Goal: Information Seeking & Learning: Learn about a topic

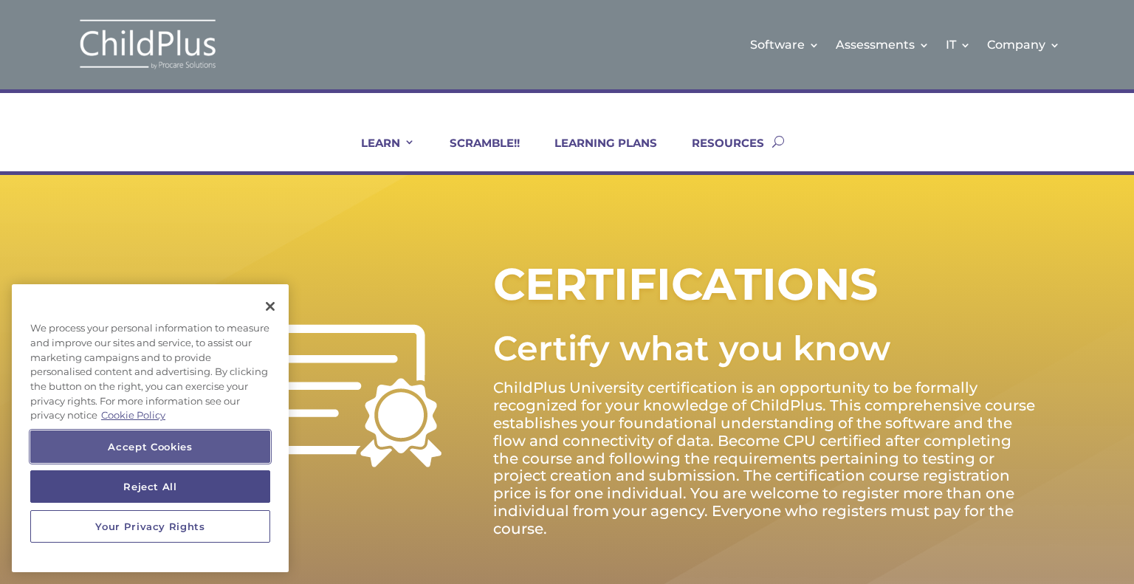
click at [167, 448] on button "Accept Cookies" at bounding box center [150, 446] width 240 height 32
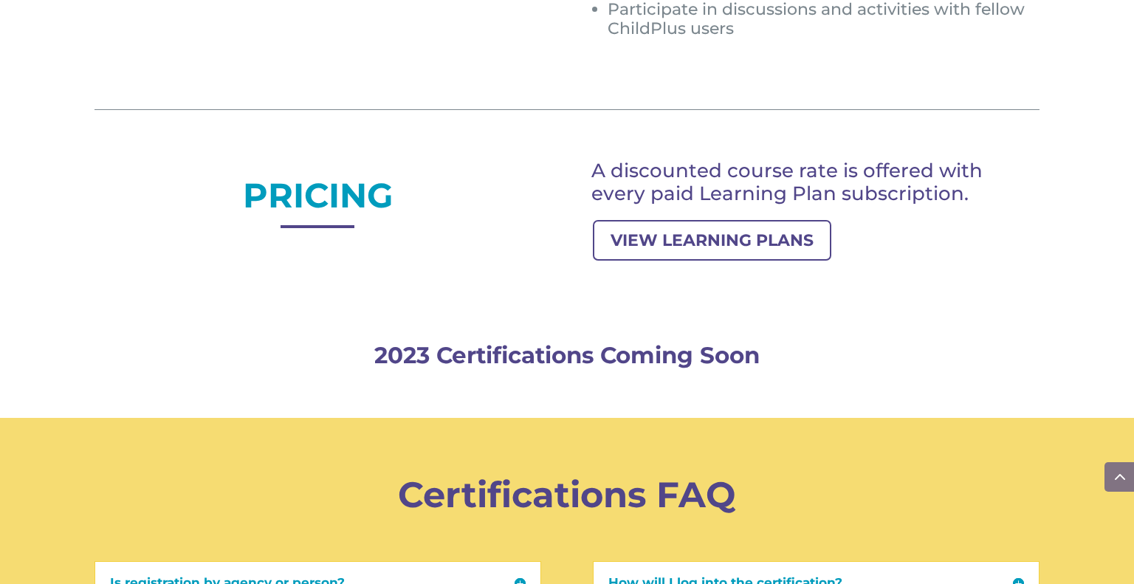
scroll to position [1246, 0]
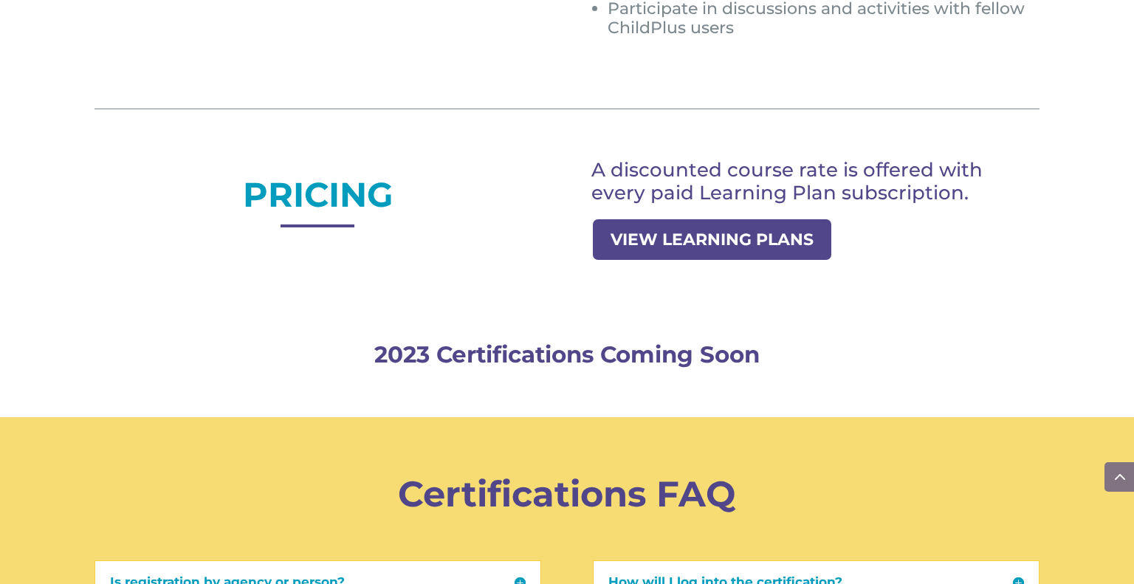
click at [739, 247] on link "VIEW LEARNING PLANS" at bounding box center [712, 239] width 238 height 41
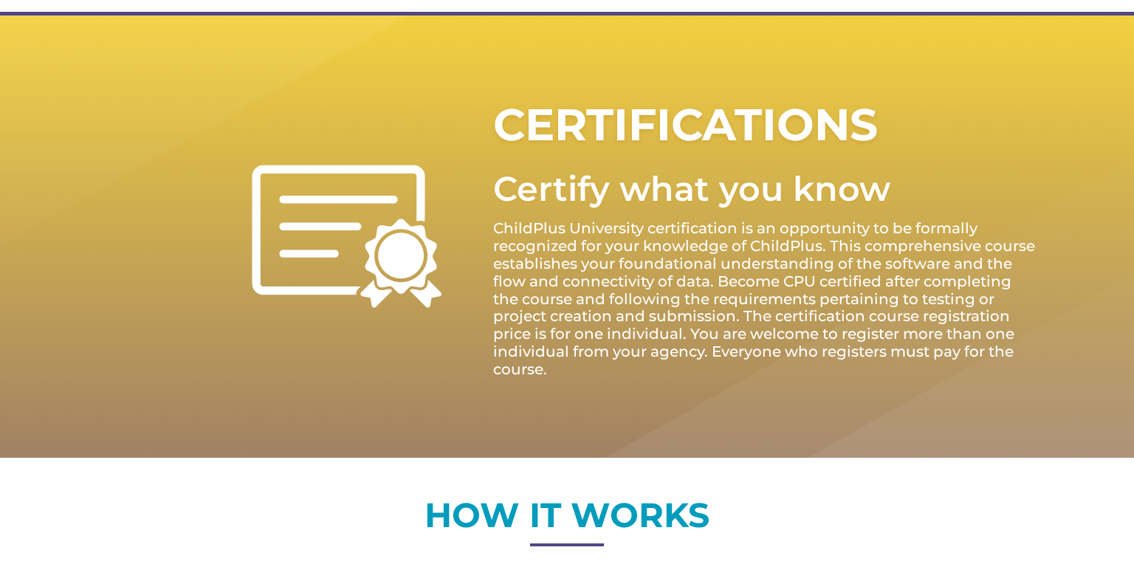
scroll to position [131, 0]
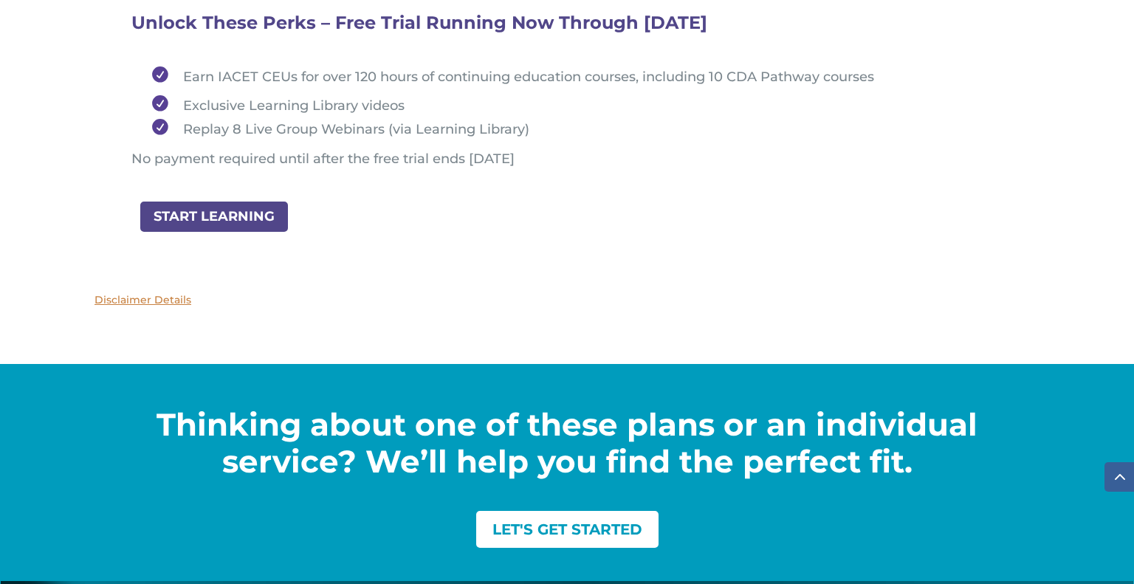
scroll to position [2032, 0]
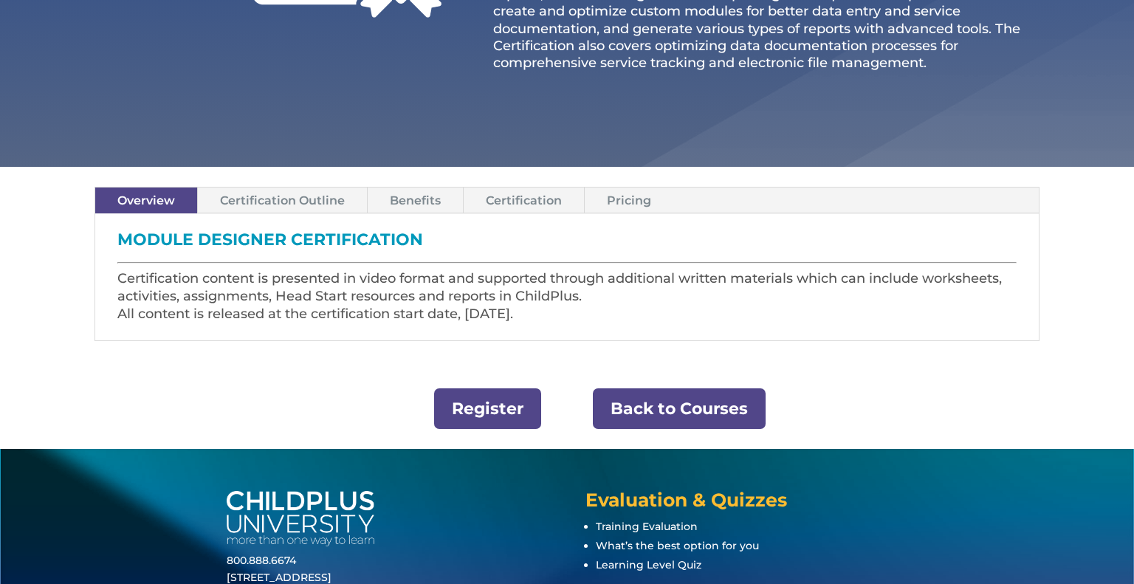
scroll to position [416, 0]
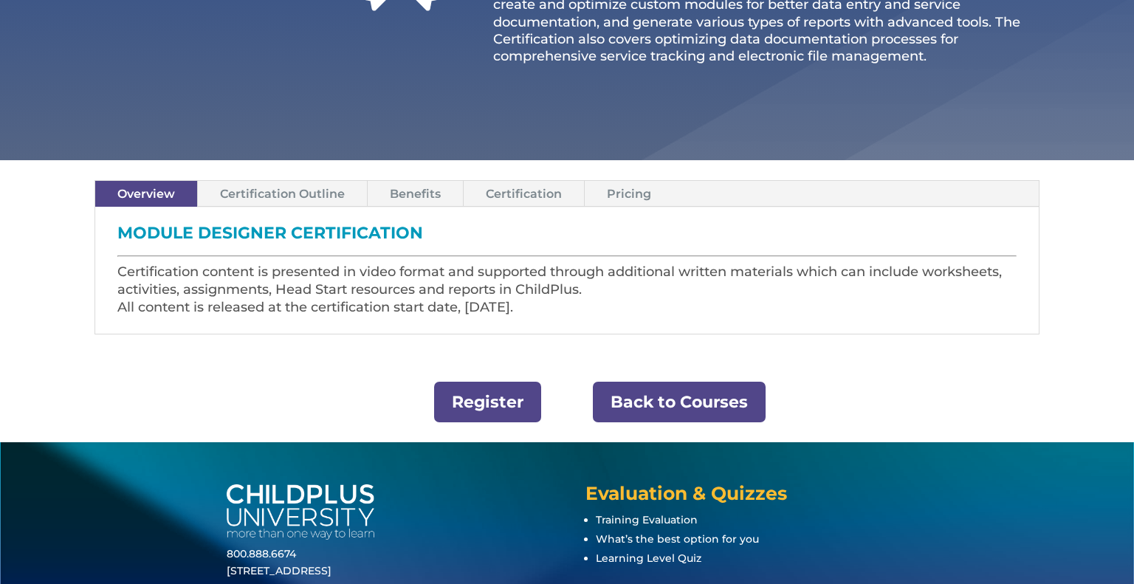
click at [283, 190] on link "Certification Outline" at bounding box center [282, 194] width 169 height 26
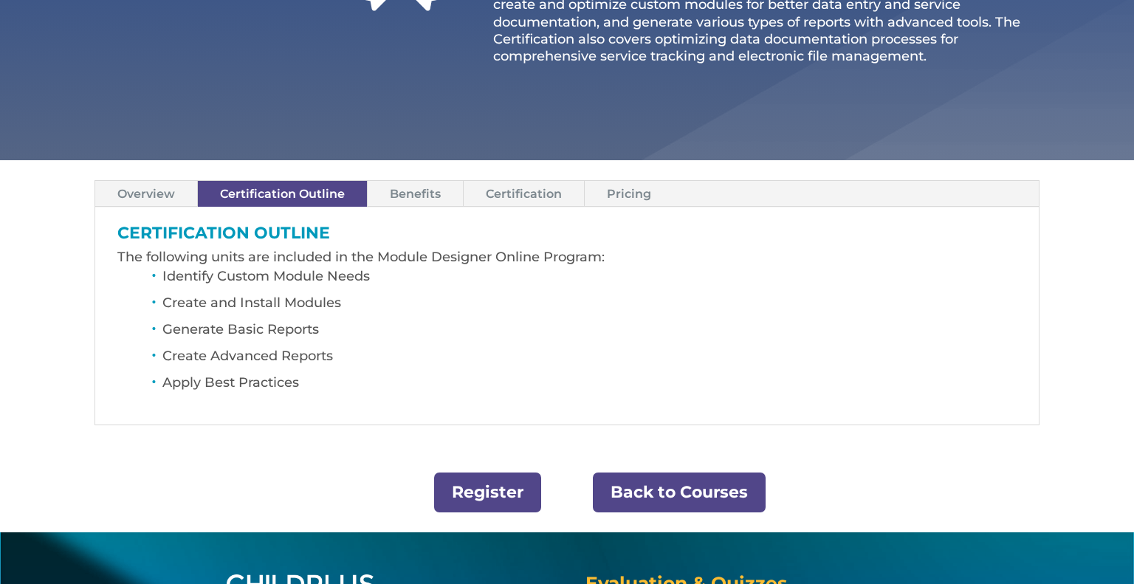
click at [149, 195] on link "Overview" at bounding box center [146, 194] width 102 height 26
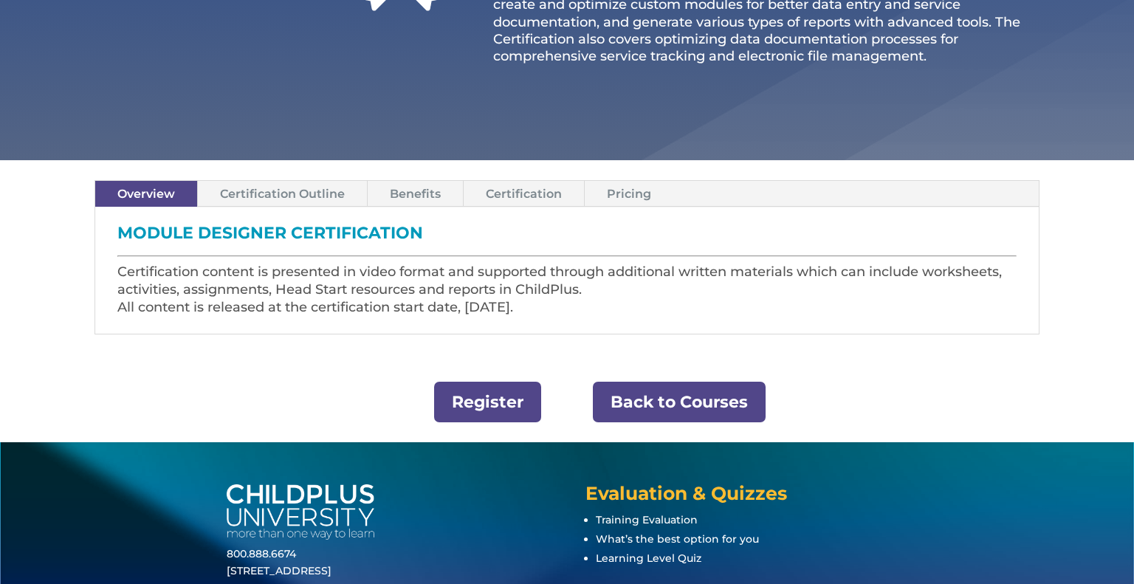
drag, startPoint x: 117, startPoint y: 230, endPoint x: 611, endPoint y: 303, distance: 499.9
click at [633, 312] on div "MODULE DESIGNER CERTIFICATION Certification content is presented in video forma…" at bounding box center [566, 270] width 899 height 91
drag, startPoint x: 433, startPoint y: 300, endPoint x: 384, endPoint y: 296, distance: 48.9
click at [384, 296] on p "Certification content is presented in video format and supported through additi…" at bounding box center [566, 290] width 899 height 52
copy div "MODULE DESIGNER CERTIFICATION Certification content is presented in video forma…"
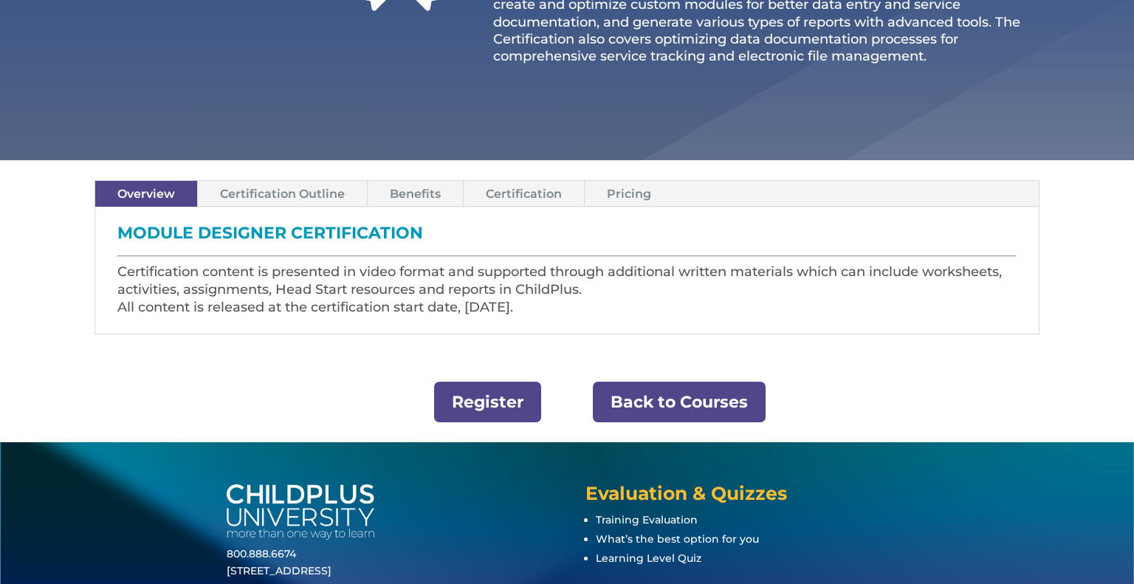
click at [266, 200] on link "Certification Outline" at bounding box center [282, 194] width 169 height 26
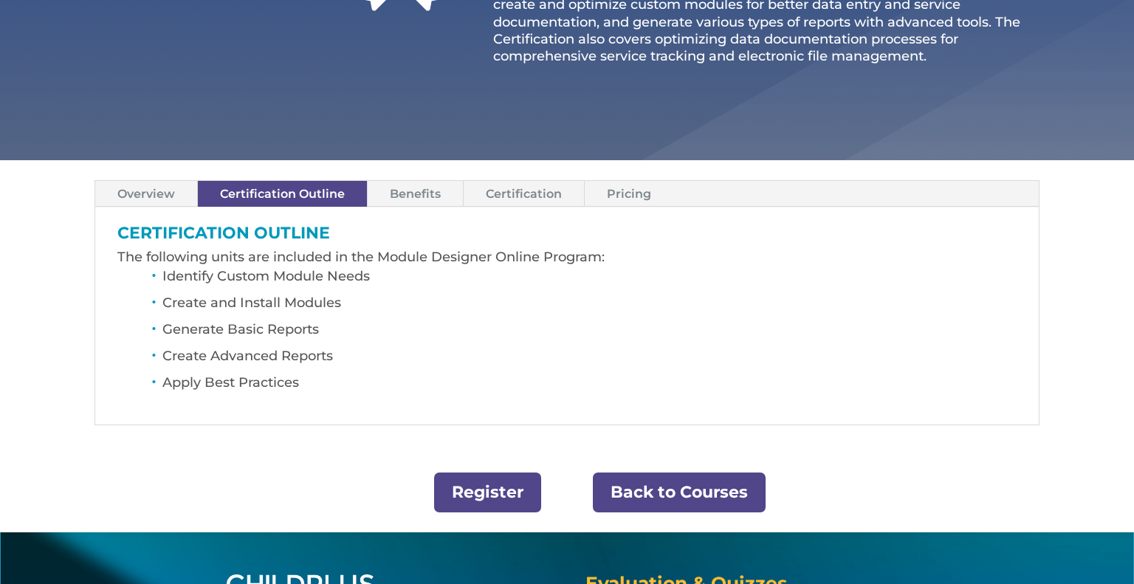
click at [413, 196] on link "Benefits" at bounding box center [415, 194] width 95 height 26
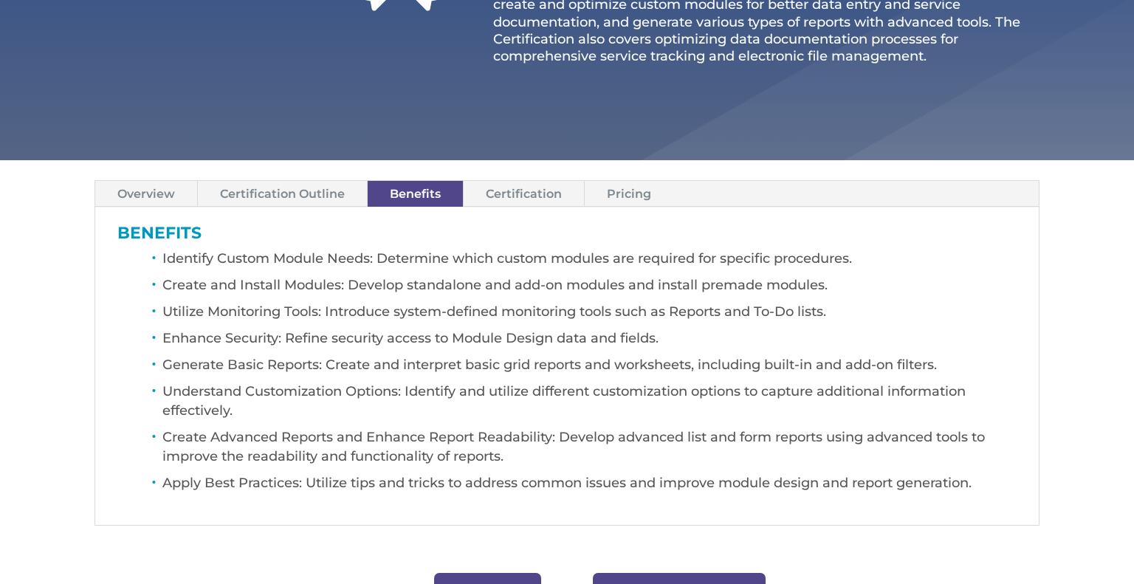
click at [286, 200] on link "Certification Outline" at bounding box center [282, 194] width 169 height 26
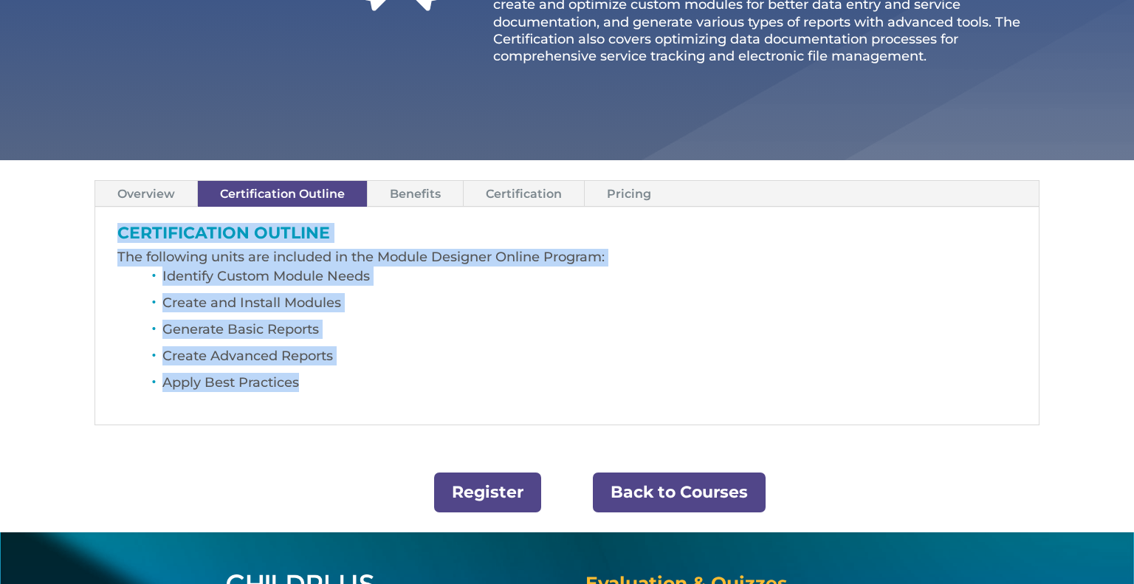
drag, startPoint x: 122, startPoint y: 232, endPoint x: 337, endPoint y: 392, distance: 268.0
click at [343, 399] on div "CERTIFICATION OUTLINE The following units are included in the Module Designer O…" at bounding box center [566, 316] width 899 height 182
copy div "CERTIFICATION OUTLINE The following units are included in the Module Designer O…"
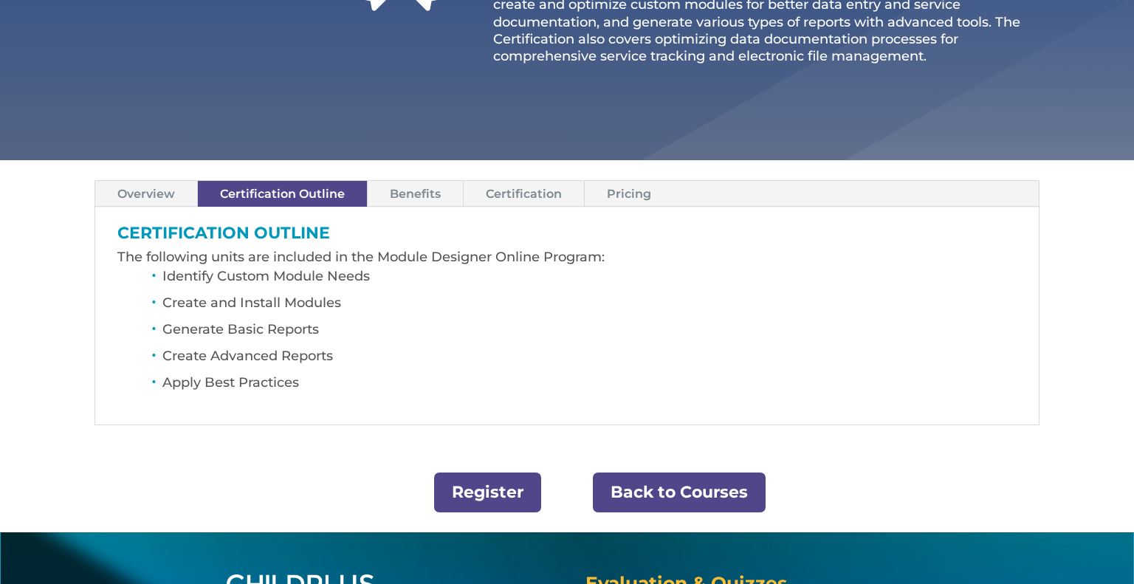
drag, startPoint x: 81, startPoint y: 52, endPoint x: 94, endPoint y: 70, distance: 22.1
click at [420, 192] on link "Benefits" at bounding box center [415, 194] width 95 height 26
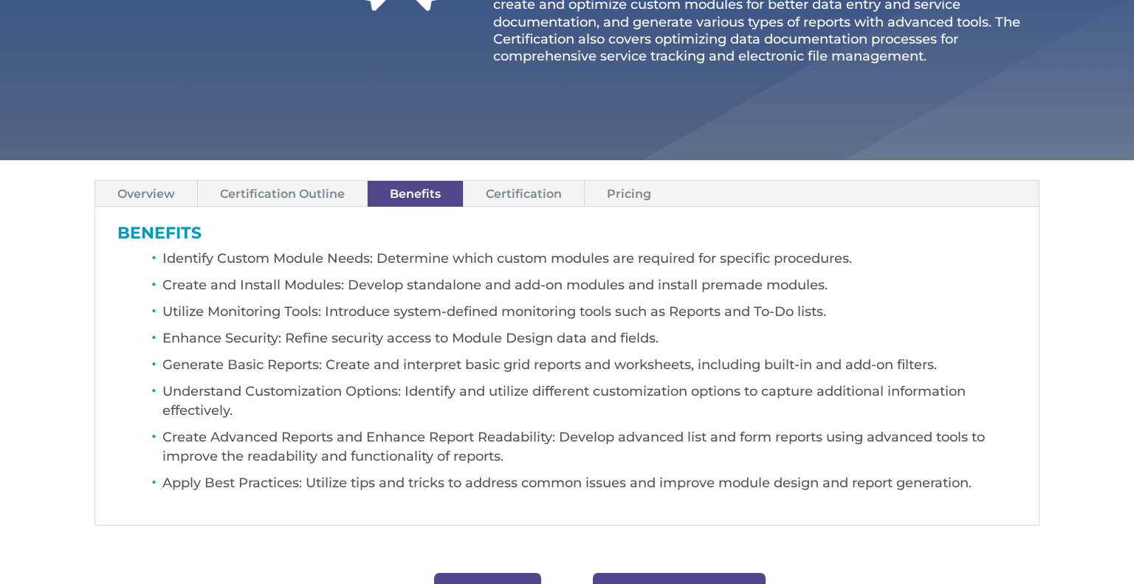
click at [522, 199] on link "Certification" at bounding box center [524, 194] width 120 height 26
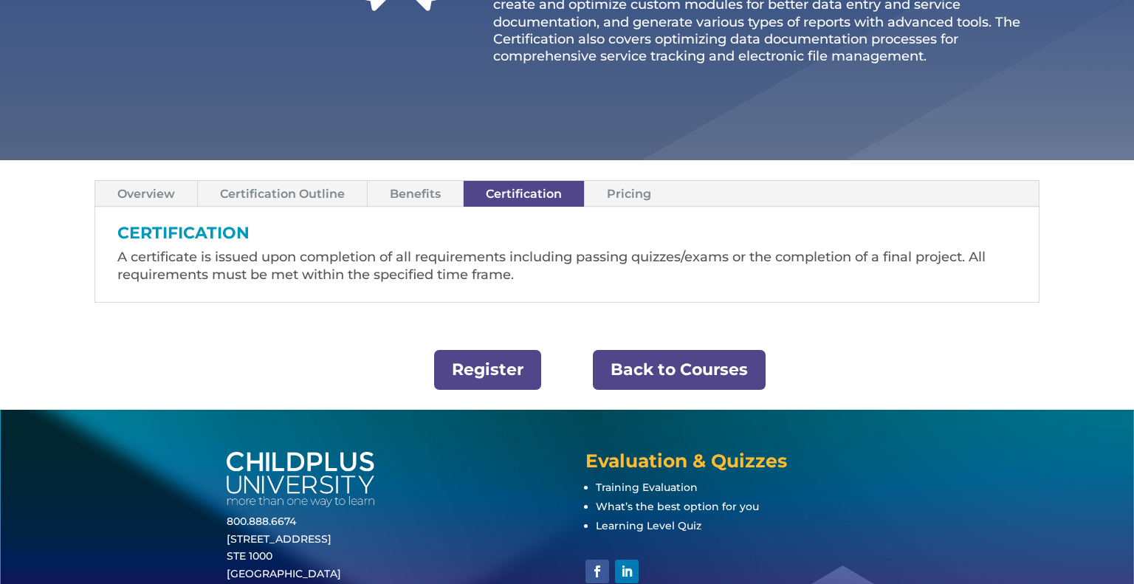
click at [407, 193] on link "Benefits" at bounding box center [415, 194] width 95 height 26
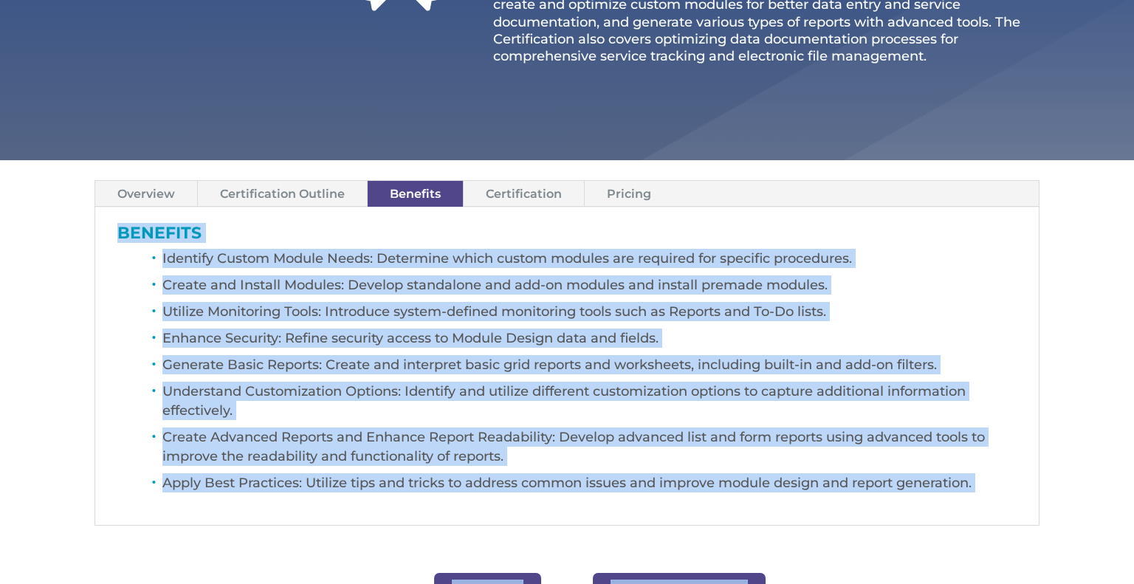
drag, startPoint x: 115, startPoint y: 232, endPoint x: 894, endPoint y: 500, distance: 823.6
click at [239, 35] on div "Module Designer Certification This Certification is tailored for ChildPlus Admi…" at bounding box center [567, 196] width 1134 height 874
copy body "BENEFITS Identify Custom Module Needs: Determine which custom modules are requi…"
